Goal: Find specific fact: Find contact information

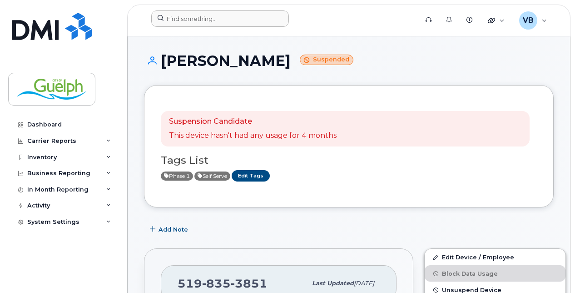
scroll to position [136, 0]
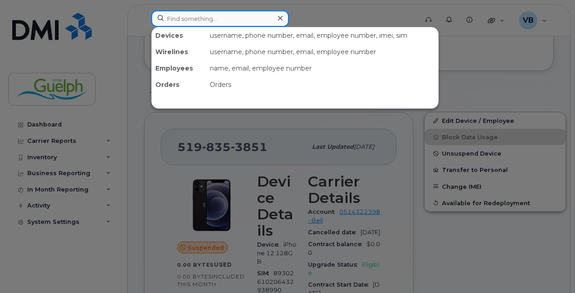
click at [193, 18] on input at bounding box center [220, 18] width 138 height 16
paste input "[PHONE_NUMBER]"
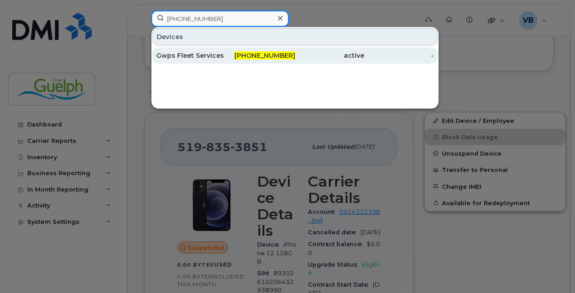
drag, startPoint x: 193, startPoint y: 18, endPoint x: 197, endPoint y: 52, distance: 34.8
click at [197, 27] on div "[PHONE_NUMBER] Devices Gwps Fleet Services [PHONE_NUMBER] active -" at bounding box center [281, 18] width 261 height 16
type input "[PHONE_NUMBER]"
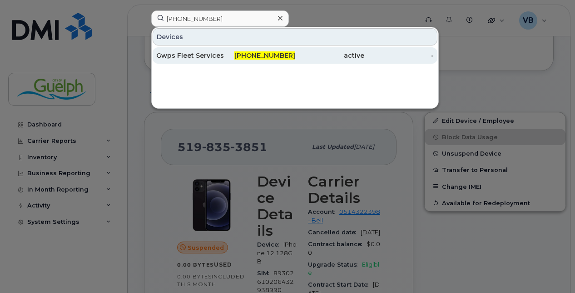
click at [197, 52] on div "Gwps Fleet Services" at bounding box center [191, 55] width 70 height 9
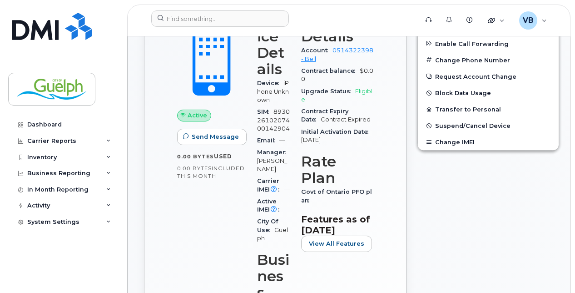
scroll to position [299, 0]
